Goal: Communication & Community: Answer question/provide support

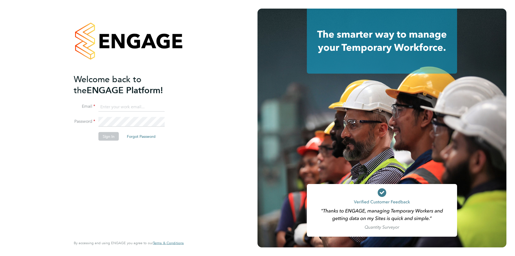
type input "timlerwill@itsconstruction.co.uk"
click at [42, 123] on div "Welcome back to the ENGAGE Platform! Email timlerwill@itsconstruction.co.uk Pas…" at bounding box center [129, 128] width 258 height 256
click at [115, 137] on button "Sign In" at bounding box center [108, 136] width 20 height 9
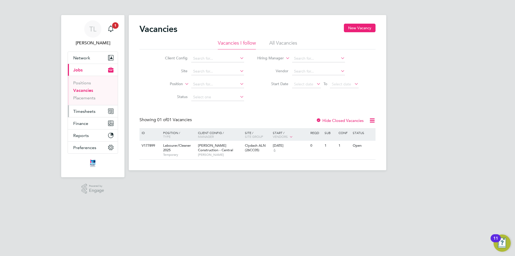
click at [86, 109] on span "Timesheets" at bounding box center [84, 111] width 22 height 5
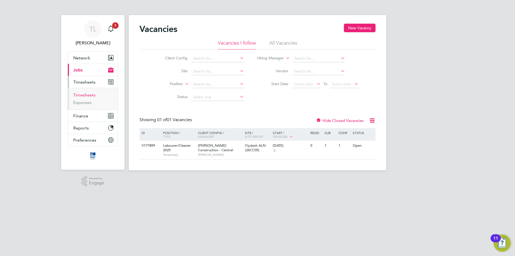
click at [93, 96] on link "Timesheets" at bounding box center [84, 94] width 22 height 5
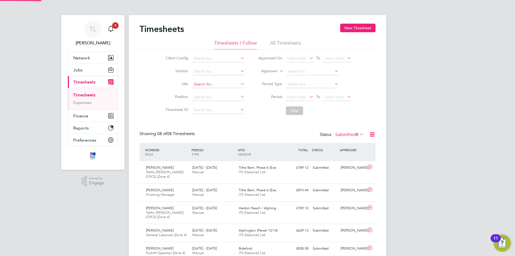
click at [217, 87] on input at bounding box center [218, 85] width 53 height 8
click at [216, 89] on li "Bide ford" at bounding box center [221, 91] width 61 height 7
type input "Bideford"
click at [304, 99] on span "Select date" at bounding box center [299, 97] width 29 height 7
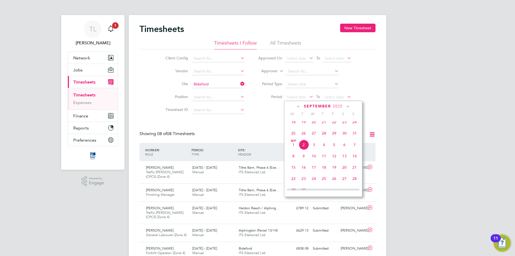
click at [343, 125] on span "23" at bounding box center [345, 122] width 10 height 10
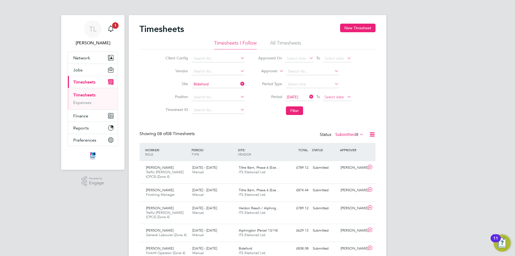
click at [344, 96] on span "Select date" at bounding box center [337, 97] width 29 height 7
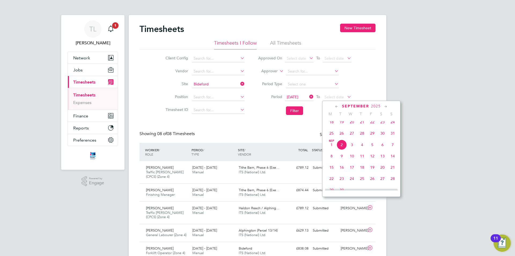
click at [385, 137] on span "30" at bounding box center [383, 133] width 10 height 10
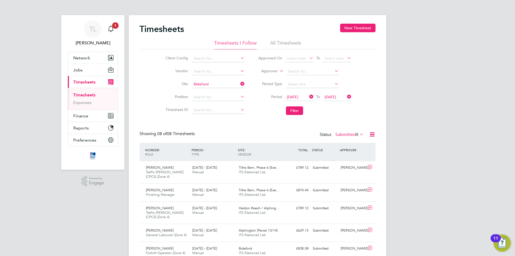
click at [283, 107] on li "Filter" at bounding box center [304, 111] width 107 height 14
click at [288, 108] on button "Filter" at bounding box center [294, 110] width 17 height 9
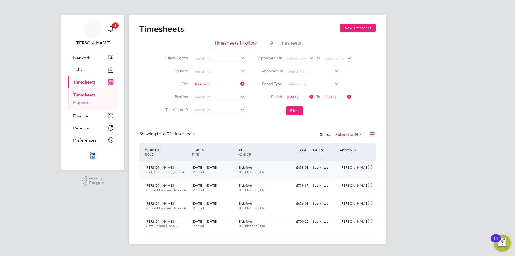
click at [286, 176] on div "Gavin Burnell Forklift Operator (Zone 4) 25 - 31 Aug 2025 25 - 31 Aug 2025 Manu…" at bounding box center [258, 170] width 236 height 18
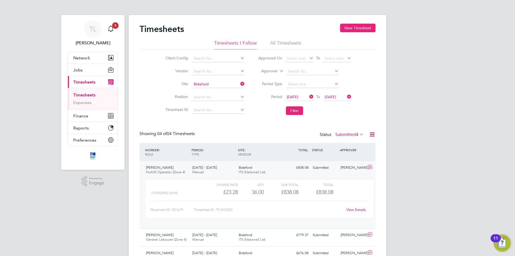
click at [312, 168] on div "Submitted" at bounding box center [325, 167] width 28 height 9
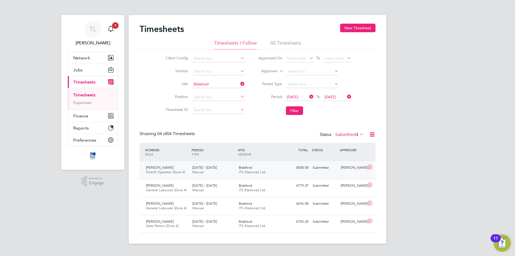
click at [312, 168] on div "Submitted" at bounding box center [325, 167] width 28 height 9
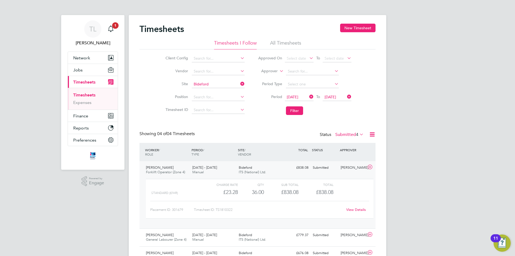
click at [360, 212] on div "View Details" at bounding box center [356, 209] width 26 height 9
click at [360, 210] on link "View Details" at bounding box center [356, 209] width 20 height 5
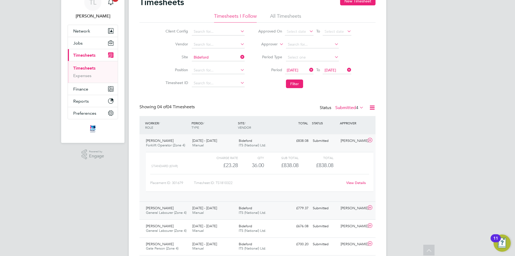
click at [254, 209] on div "Bideford ITS (National) Ltd." at bounding box center [260, 210] width 46 height 13
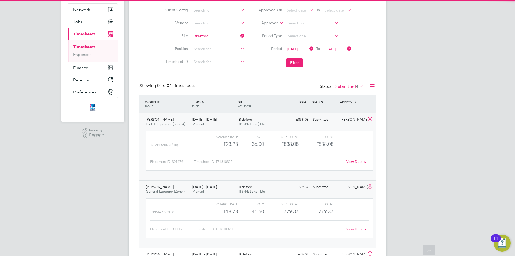
scroll to position [81, 0]
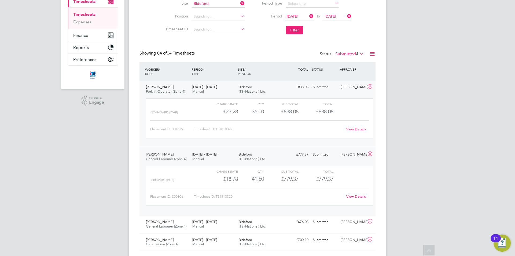
click at [357, 195] on link "View Details" at bounding box center [356, 196] width 20 height 5
click at [179, 232] on div "Dave Stokes General Labourer (Zone 4) 25 - 31 Aug 2025 25 - 31 Aug 2025 Manual …" at bounding box center [258, 224] width 236 height 18
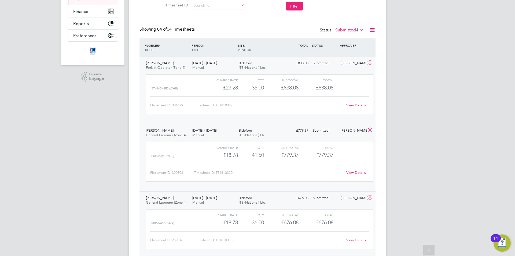
scroll to position [134, 0]
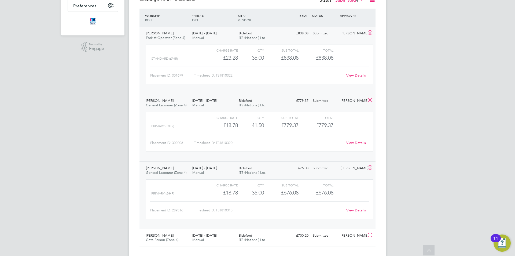
click at [357, 211] on link "View Details" at bounding box center [356, 210] width 20 height 5
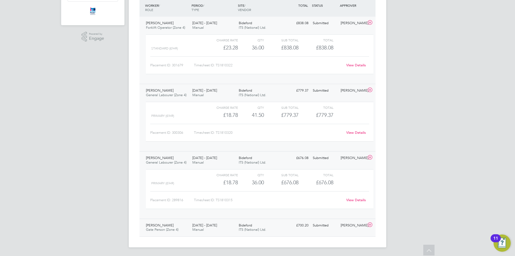
click at [226, 221] on div "25 - 31 Aug 2025 Manual" at bounding box center [213, 227] width 46 height 13
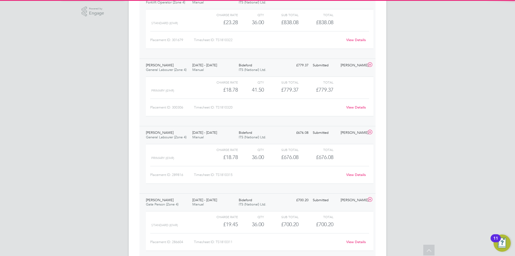
scroll to position [194, 0]
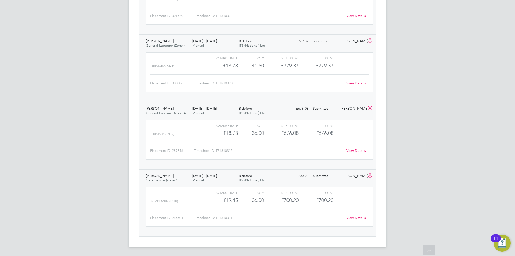
click at [357, 216] on link "View Details" at bounding box center [356, 217] width 20 height 5
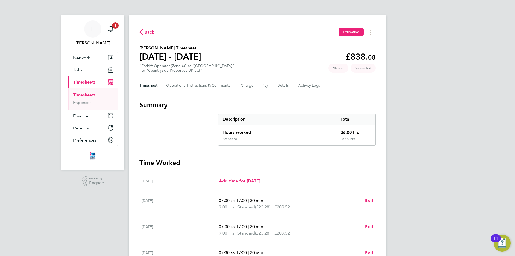
click at [183, 78] on div "Back Following Gavin Burnell's Timesheet 25 - 31 Aug 2025 £838. 08 "Forklift Op…" at bounding box center [258, 174] width 258 height 319
click at [181, 82] on Comments-tab "Operational Instructions & Comments" at bounding box center [199, 85] width 66 height 13
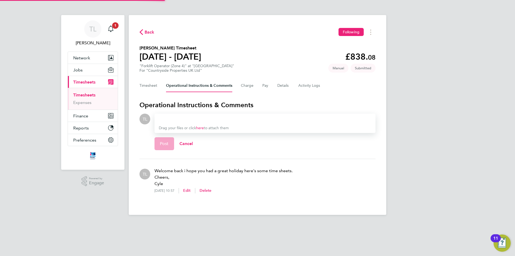
click at [187, 119] on div at bounding box center [265, 119] width 213 height 6
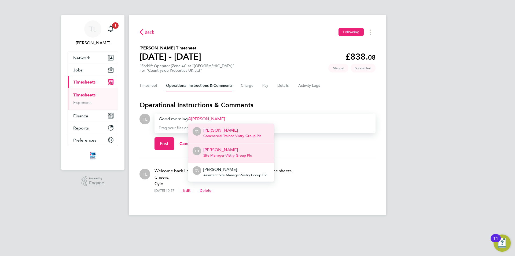
click at [225, 151] on p "[PERSON_NAME]" at bounding box center [227, 150] width 48 height 6
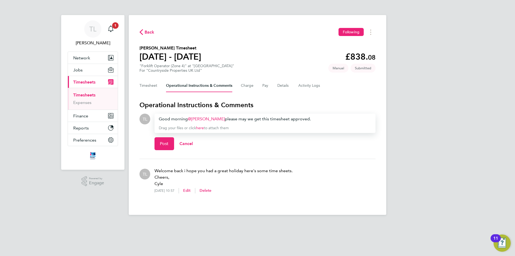
drag, startPoint x: 312, startPoint y: 116, endPoint x: 150, endPoint y: 111, distance: 161.9
click at [150, 111] on section "Operational Instructions & Comments TL Drop your files here Supported files: JP…" at bounding box center [258, 151] width 236 height 101
copy div "Good morning Tim Hawkridge ​ please may we get this timesheet approved."
click at [165, 146] on span "Post" at bounding box center [164, 143] width 9 height 5
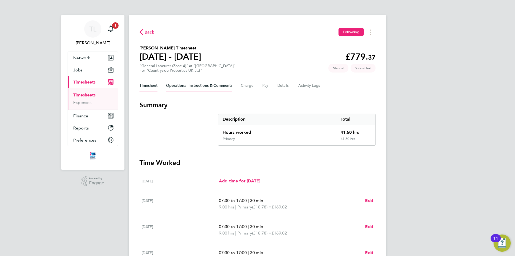
click at [196, 92] on Comments-tab "Operational Instructions & Comments" at bounding box center [199, 85] width 66 height 13
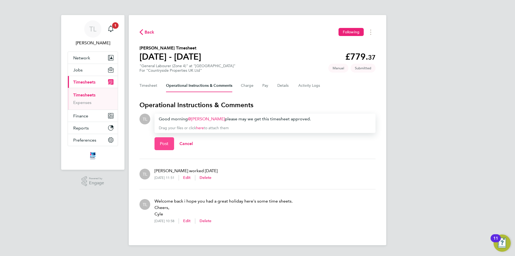
click at [159, 140] on button "Post" at bounding box center [165, 143] width 20 height 13
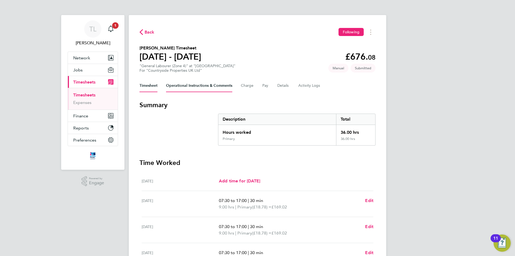
click at [209, 89] on Comments-tab "Operational Instructions & Comments" at bounding box center [199, 85] width 66 height 13
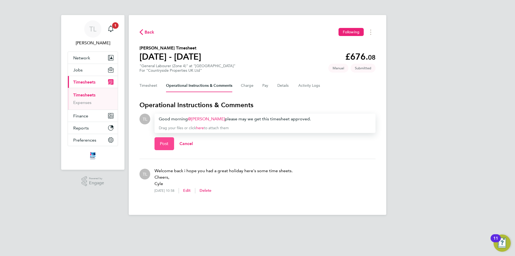
click at [166, 145] on span "Post" at bounding box center [164, 143] width 9 height 5
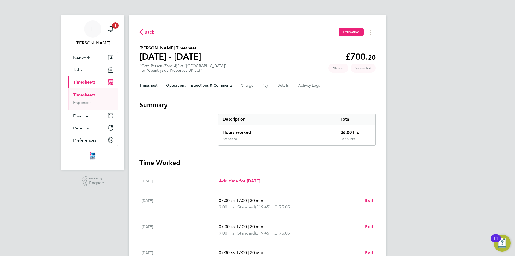
click at [186, 84] on Comments-tab "Operational Instructions & Comments" at bounding box center [199, 85] width 66 height 13
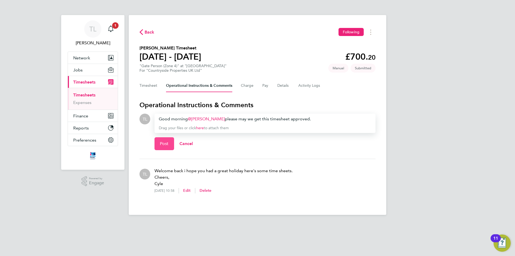
click at [168, 141] on span "Post" at bounding box center [164, 143] width 9 height 5
